Goal: Communication & Community: Share content

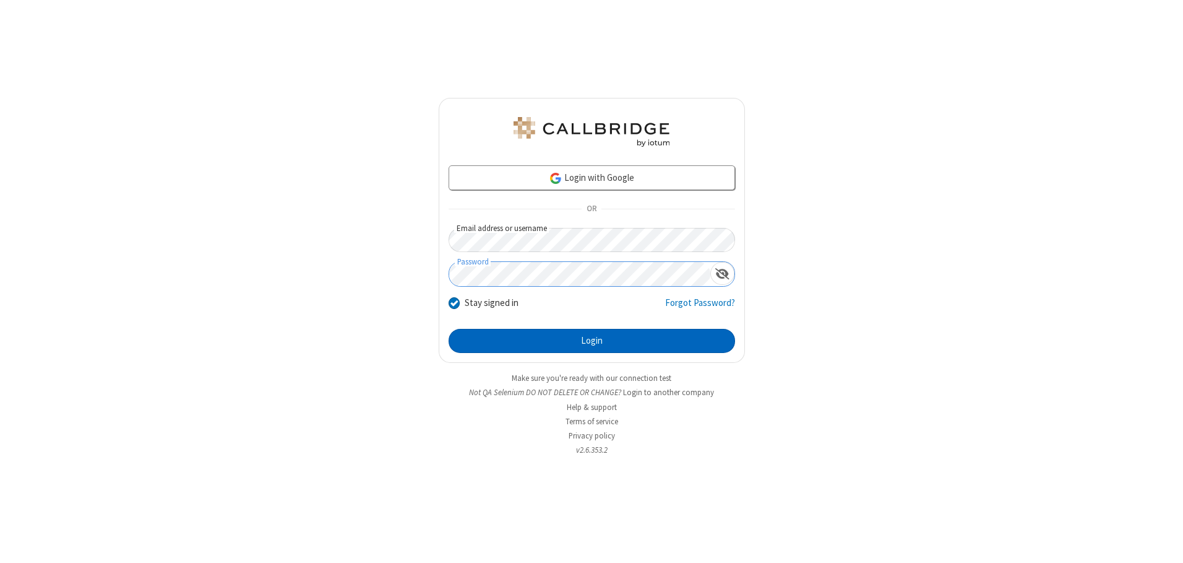
click at [592, 340] on button "Login" at bounding box center [592, 341] width 287 height 25
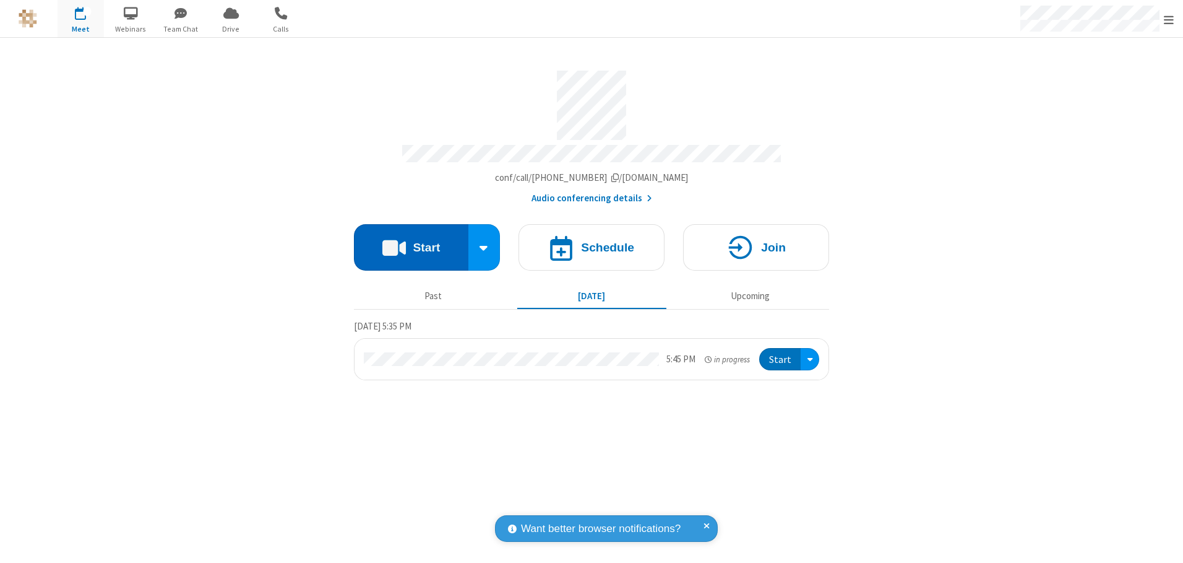
click at [411, 243] on button "Start" at bounding box center [411, 247] width 114 height 46
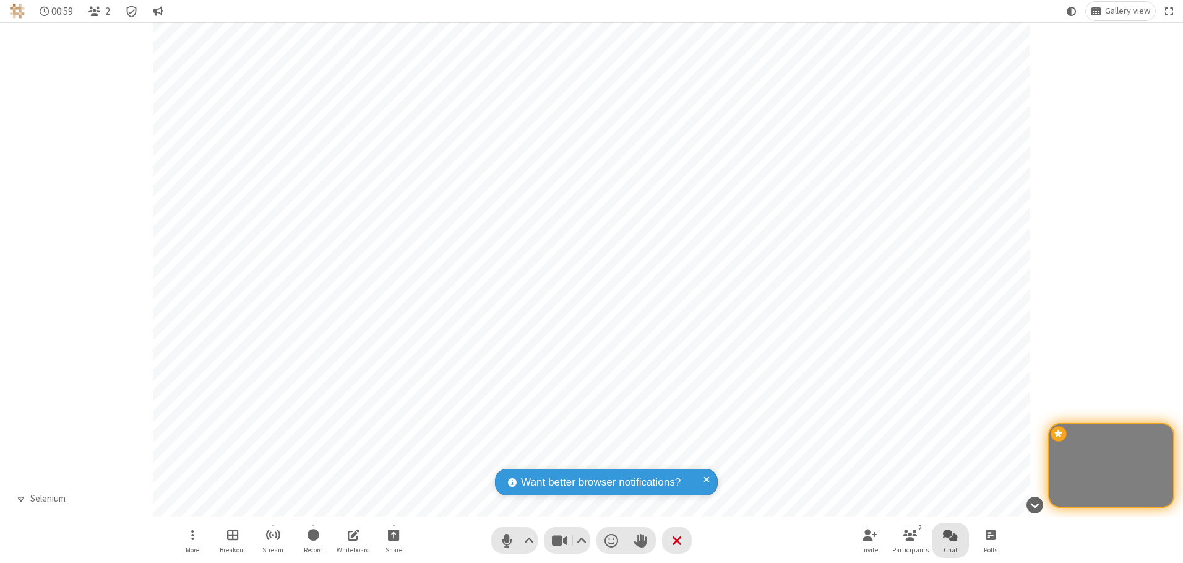
click at [951, 534] on span "Open chat" at bounding box center [950, 534] width 15 height 15
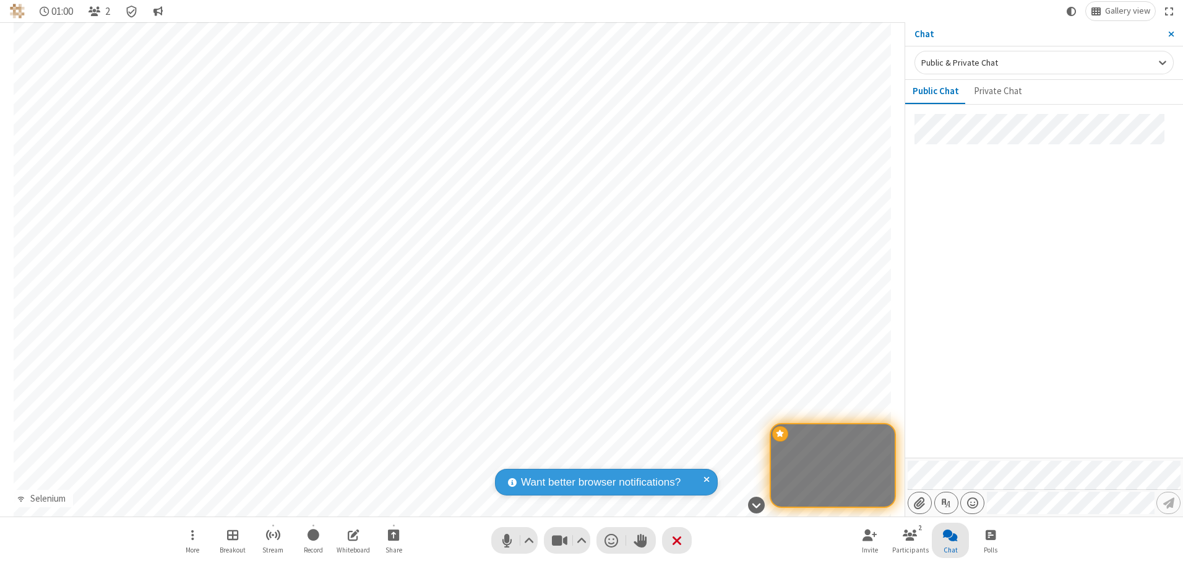
type input "C:\fakepath\doc_test.docx"
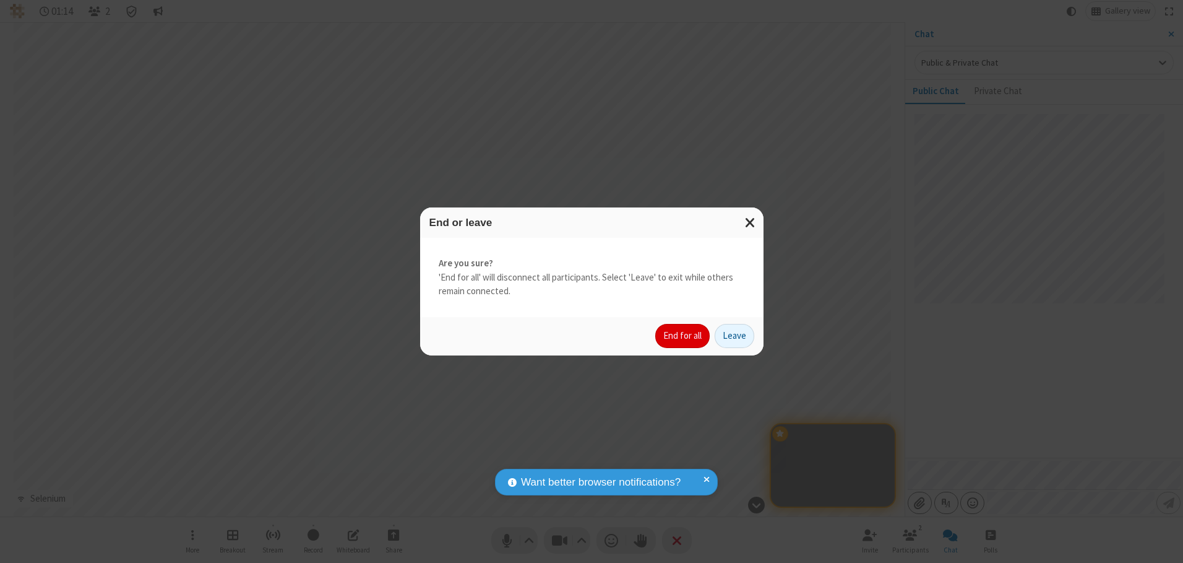
click at [683, 335] on button "End for all" at bounding box center [682, 336] width 54 height 25
